Goal: Communication & Community: Answer question/provide support

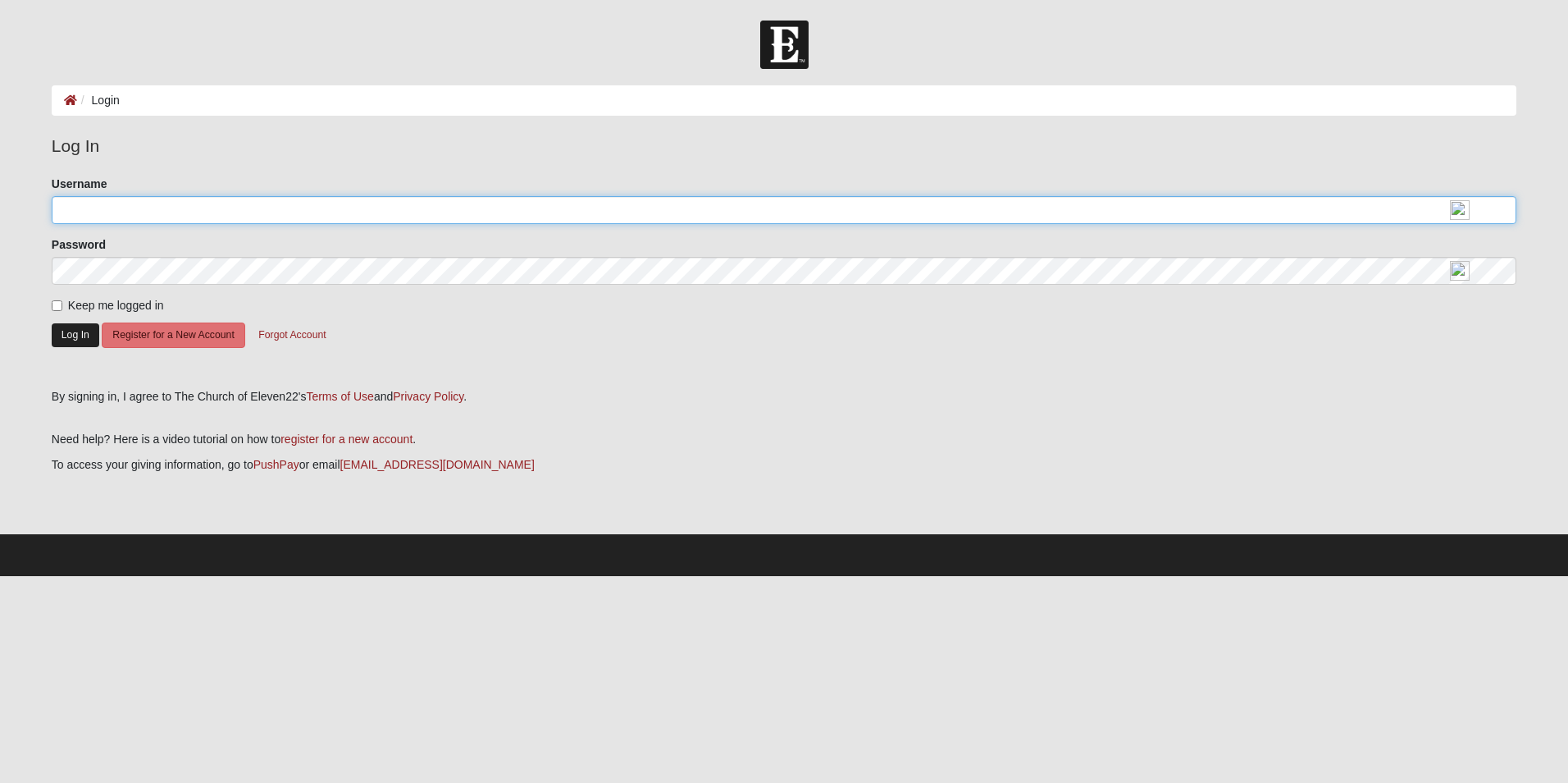
type input "chedrick_2000"
click at [63, 335] on button "Log In" at bounding box center [75, 335] width 48 height 24
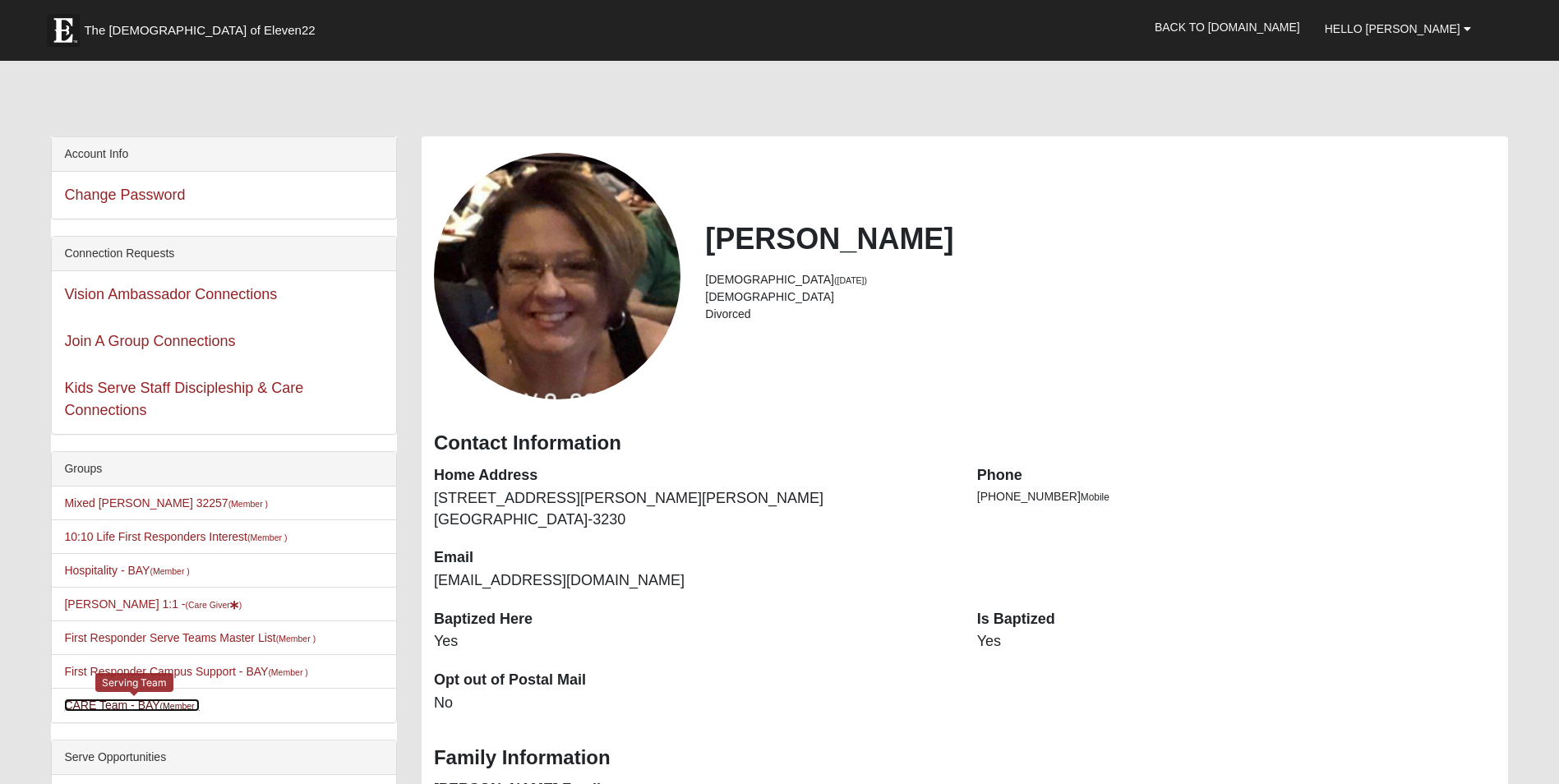
click at [126, 709] on link "CARE Team - BAY (Member )" at bounding box center [131, 704] width 135 height 13
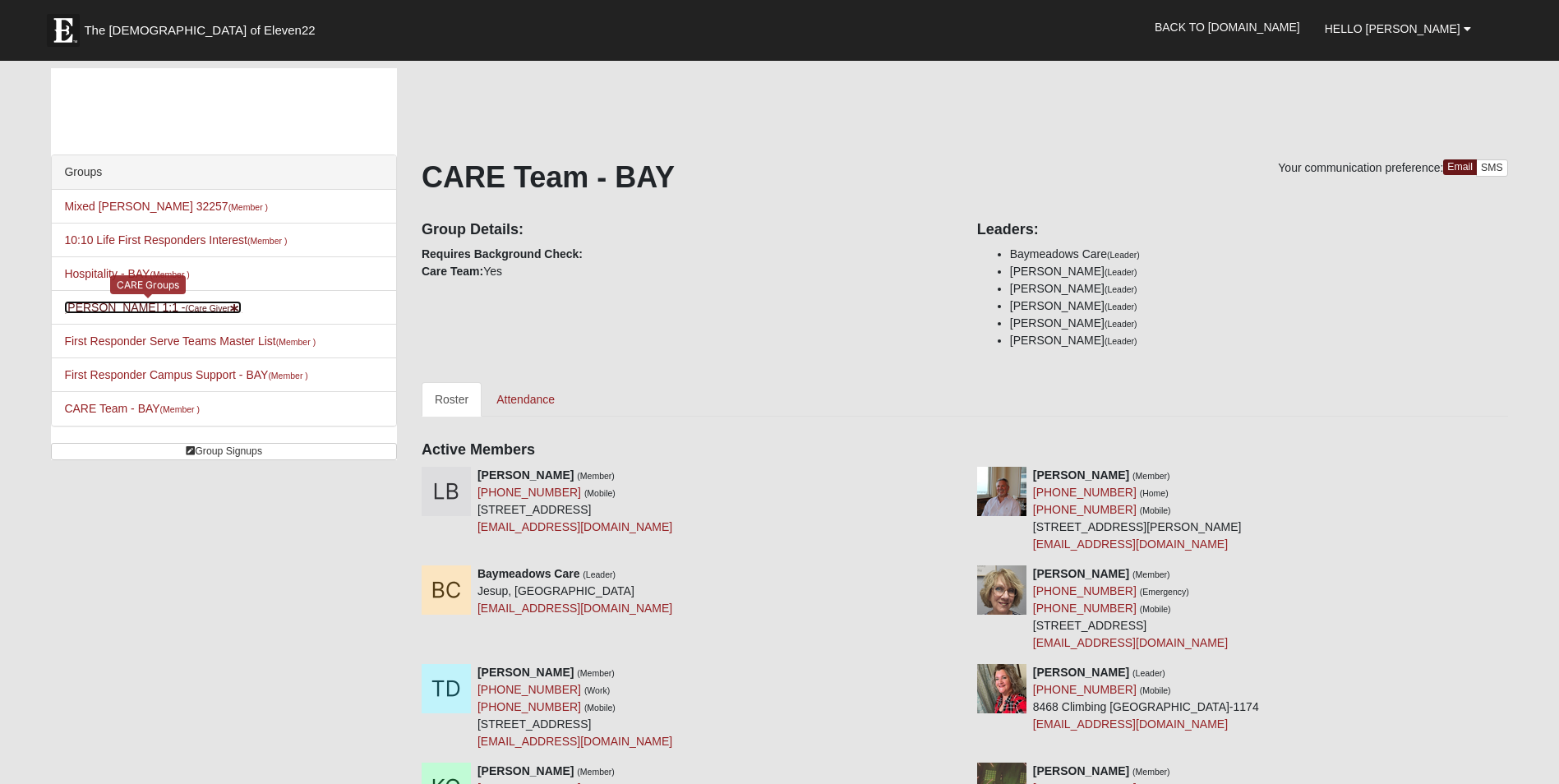
click at [119, 310] on link "Cherie Hedrick 1:1 - (Care Giver )" at bounding box center [152, 306] width 177 height 13
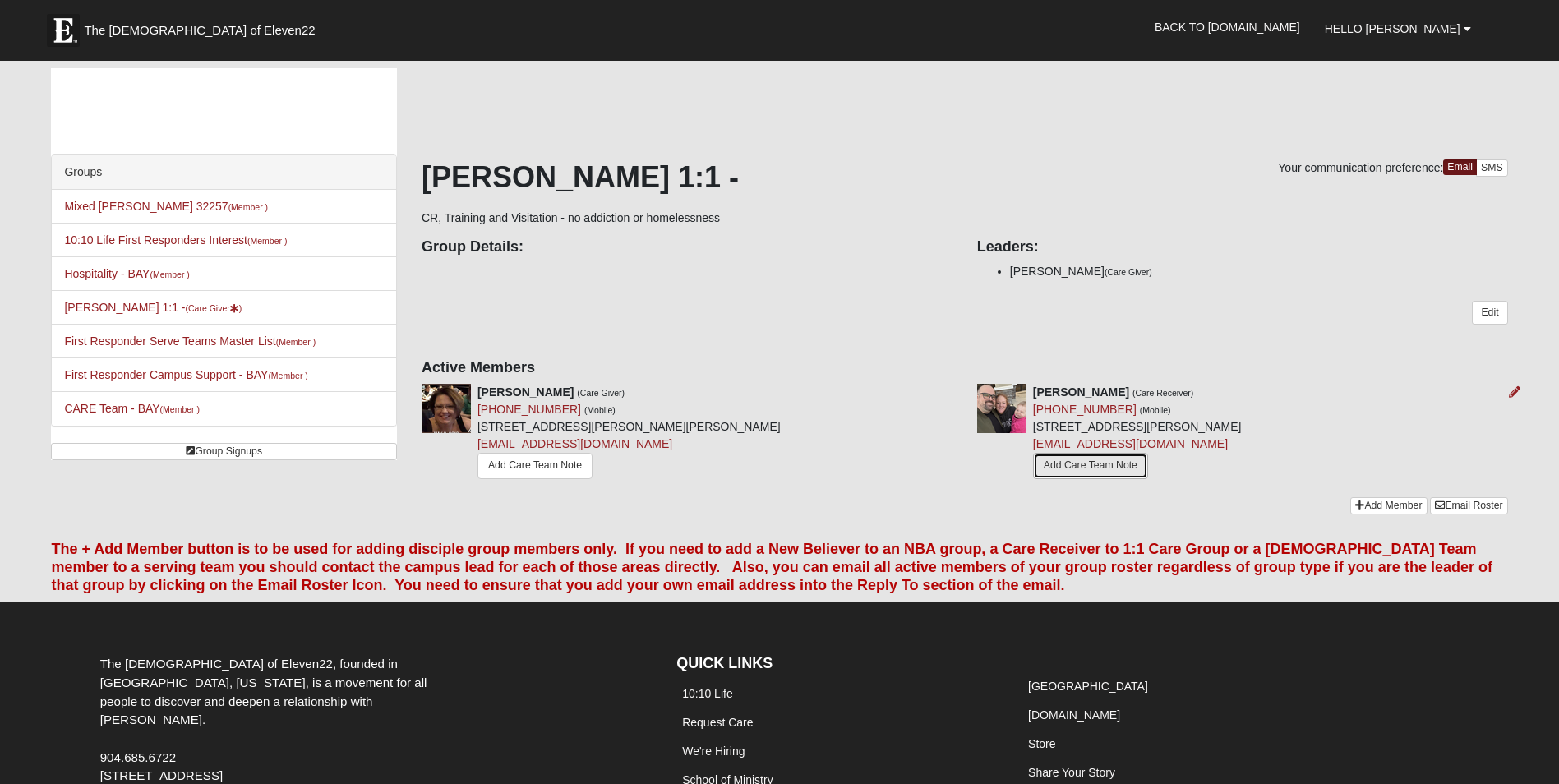
click at [1082, 469] on link "Add Care Team Note" at bounding box center [1091, 466] width 115 height 26
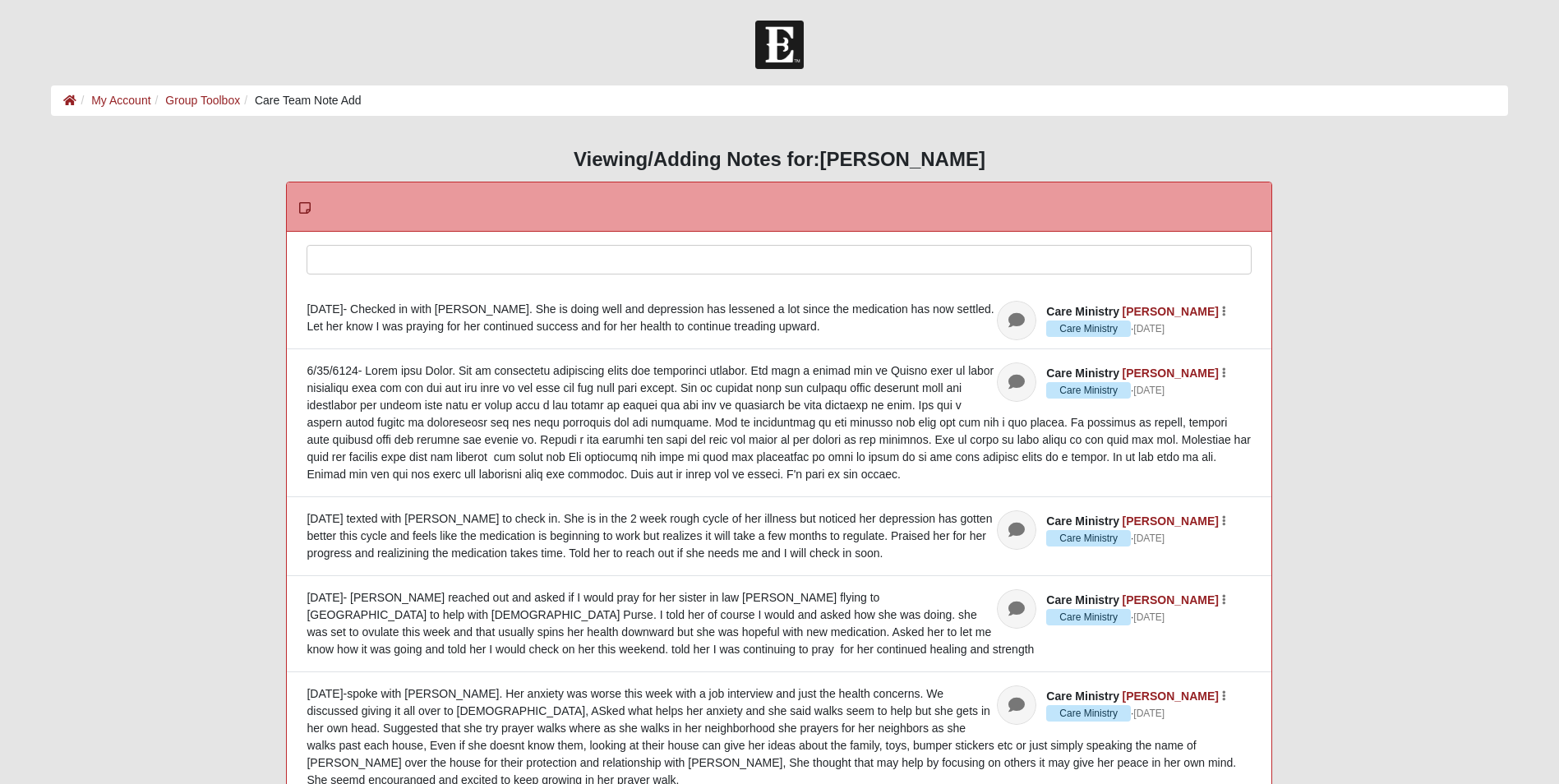
click at [375, 261] on div at bounding box center [780, 282] width 944 height 73
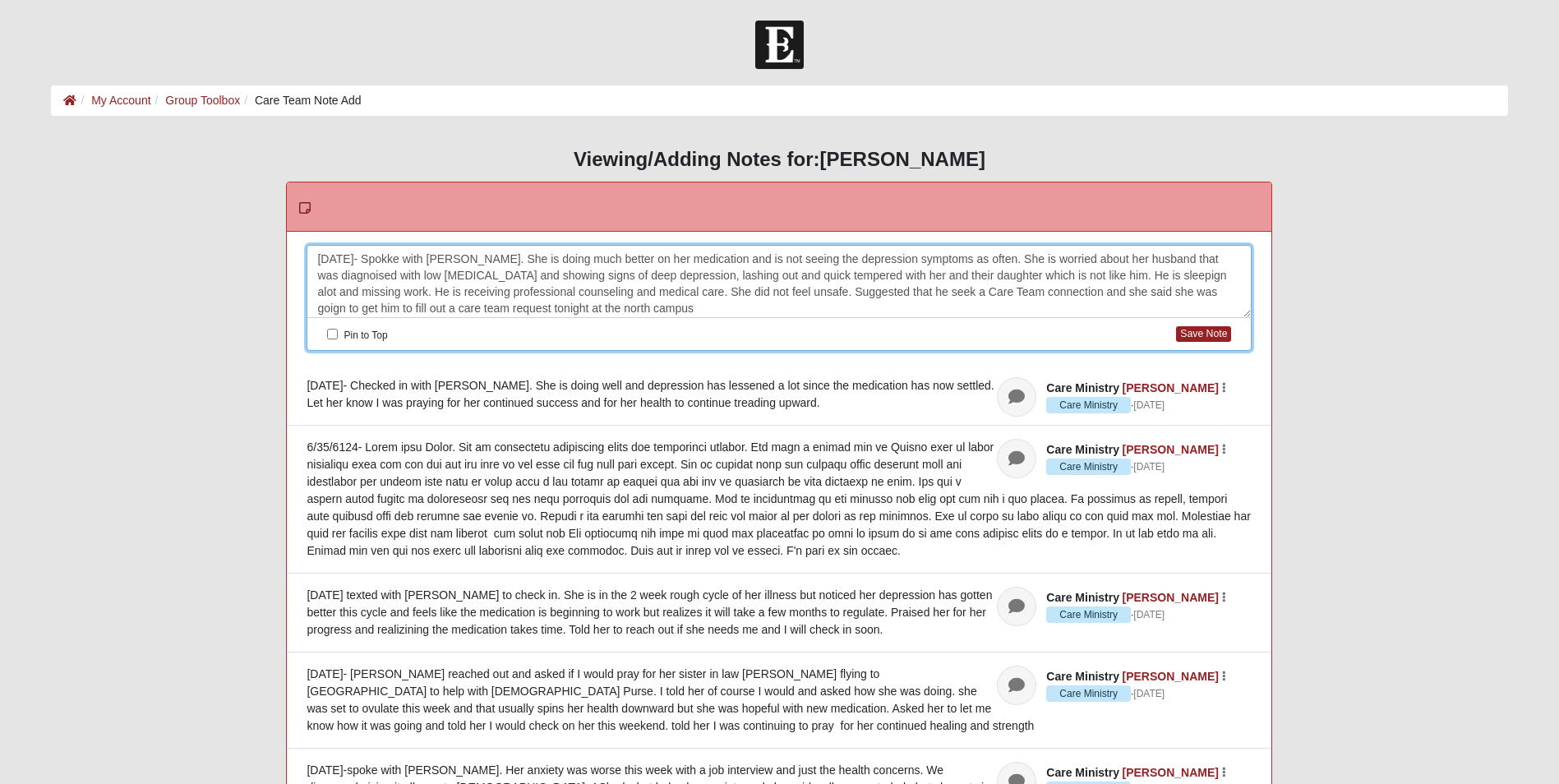
click at [1196, 295] on div "[DATE]- Spokke with [PERSON_NAME]. She is doing much better on her medication a…" at bounding box center [780, 282] width 944 height 73
click at [674, 308] on div "[DATE]- Spokke with [PERSON_NAME]. She is doing much better on her medication a…" at bounding box center [780, 282] width 944 height 73
click at [1221, 337] on button "Save Note" at bounding box center [1204, 334] width 55 height 16
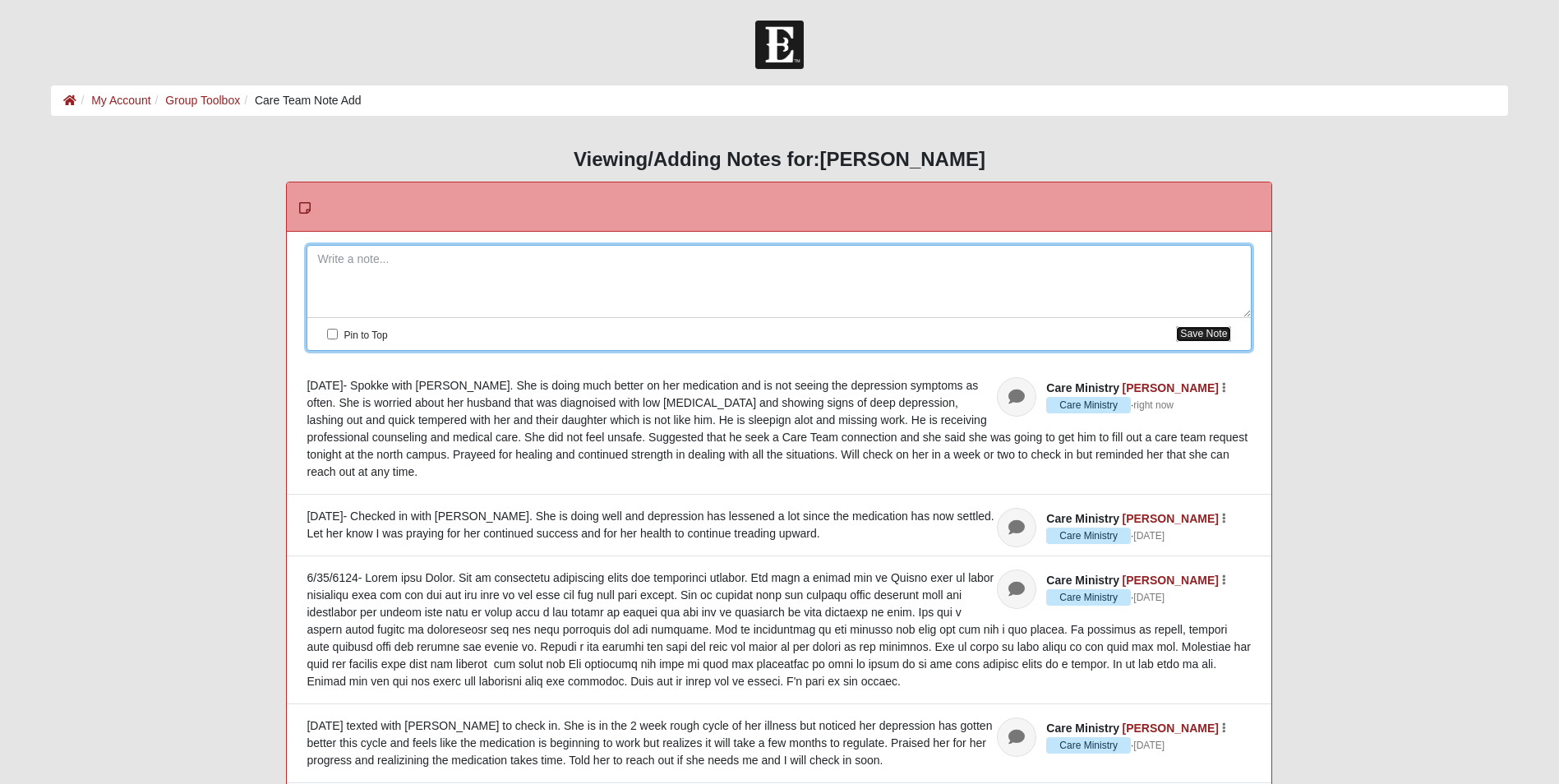
scroll to position [0, 0]
